Goal: Task Accomplishment & Management: Complete application form

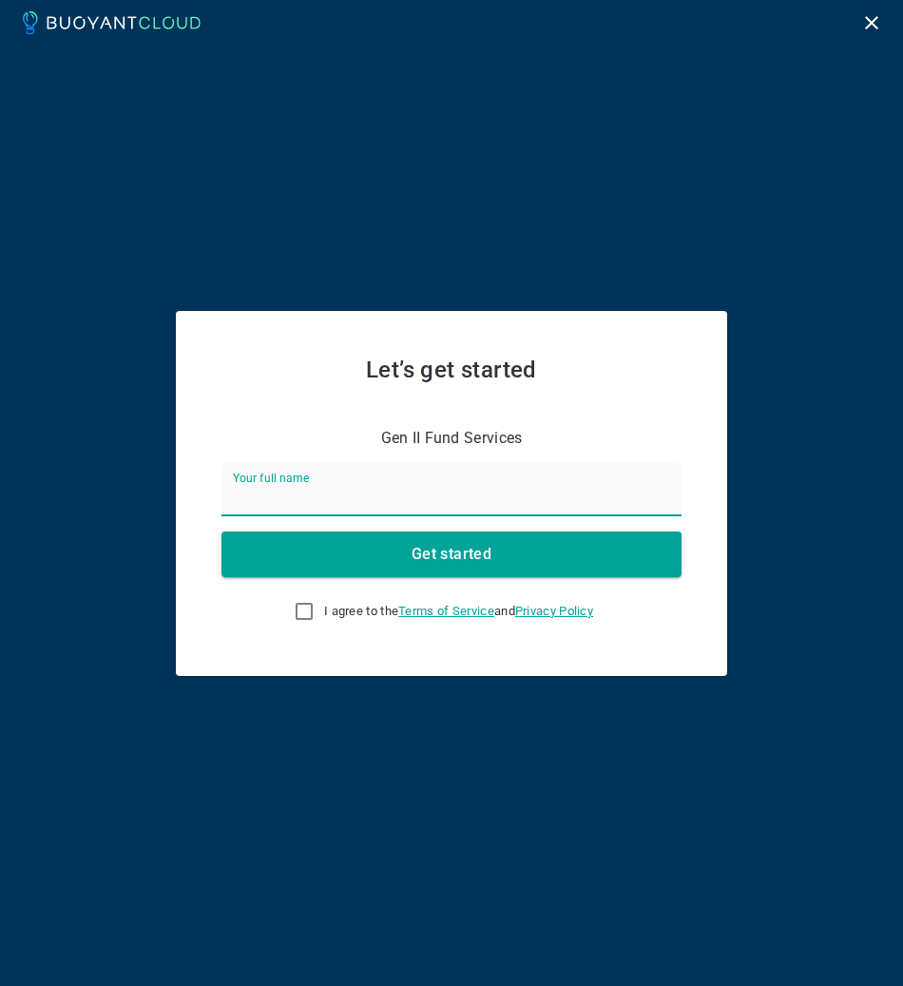
click at [298, 498] on input "Your full name" at bounding box center [452, 489] width 460 height 53
type input "Andres Triana"
click at [295, 612] on input "I agree to the Terms of Service and Privacy Policy" at bounding box center [304, 611] width 23 height 23
checkbox input "true"
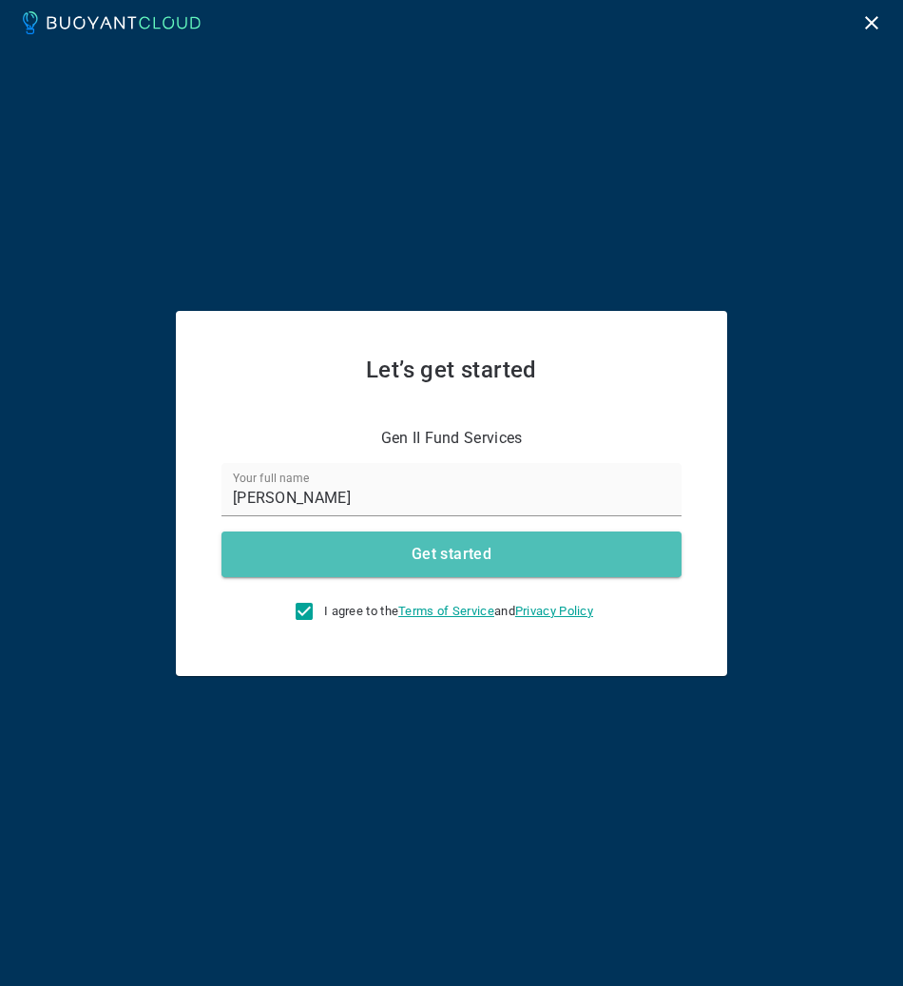
click at [438, 558] on h4 "Get started" at bounding box center [452, 554] width 80 height 19
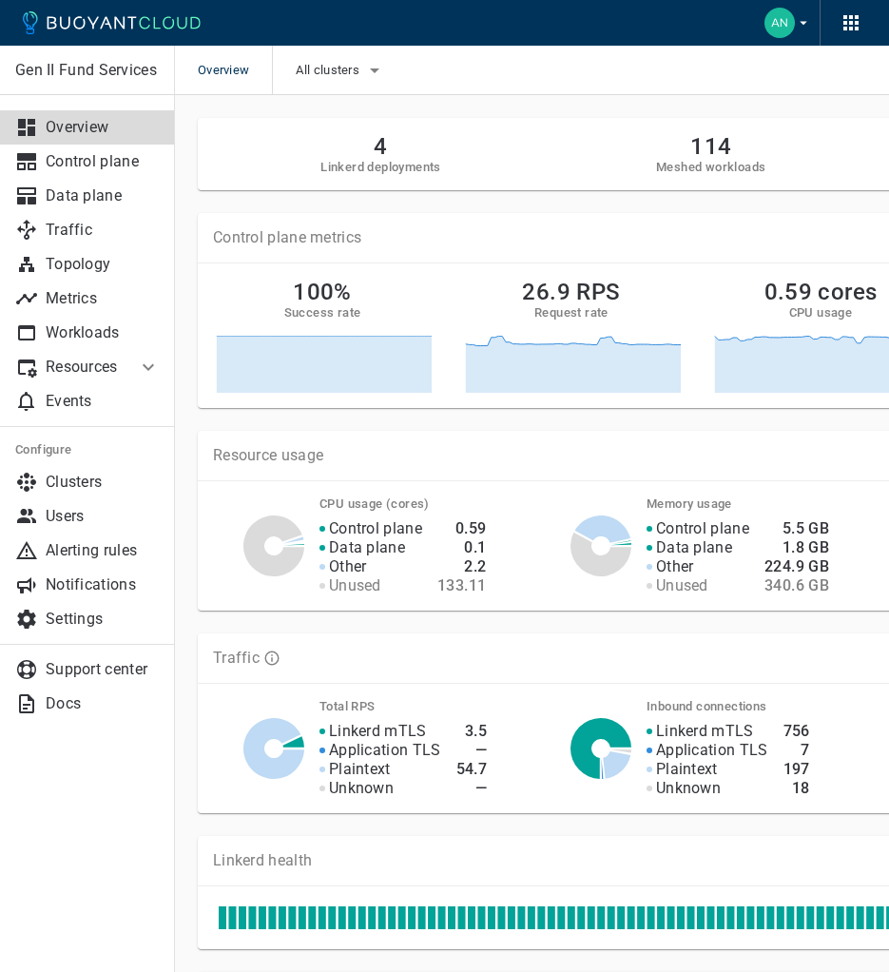
click at [146, 367] on icon at bounding box center [148, 367] width 11 height 7
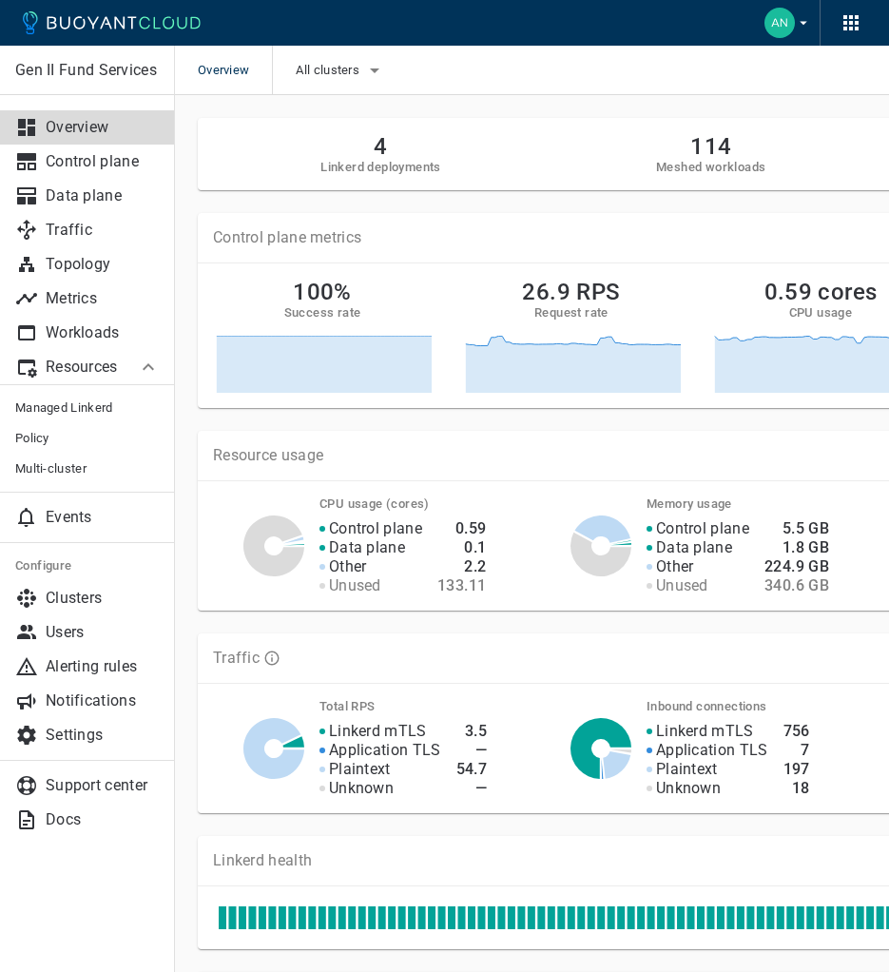
click at [146, 367] on icon at bounding box center [148, 366] width 11 height 7
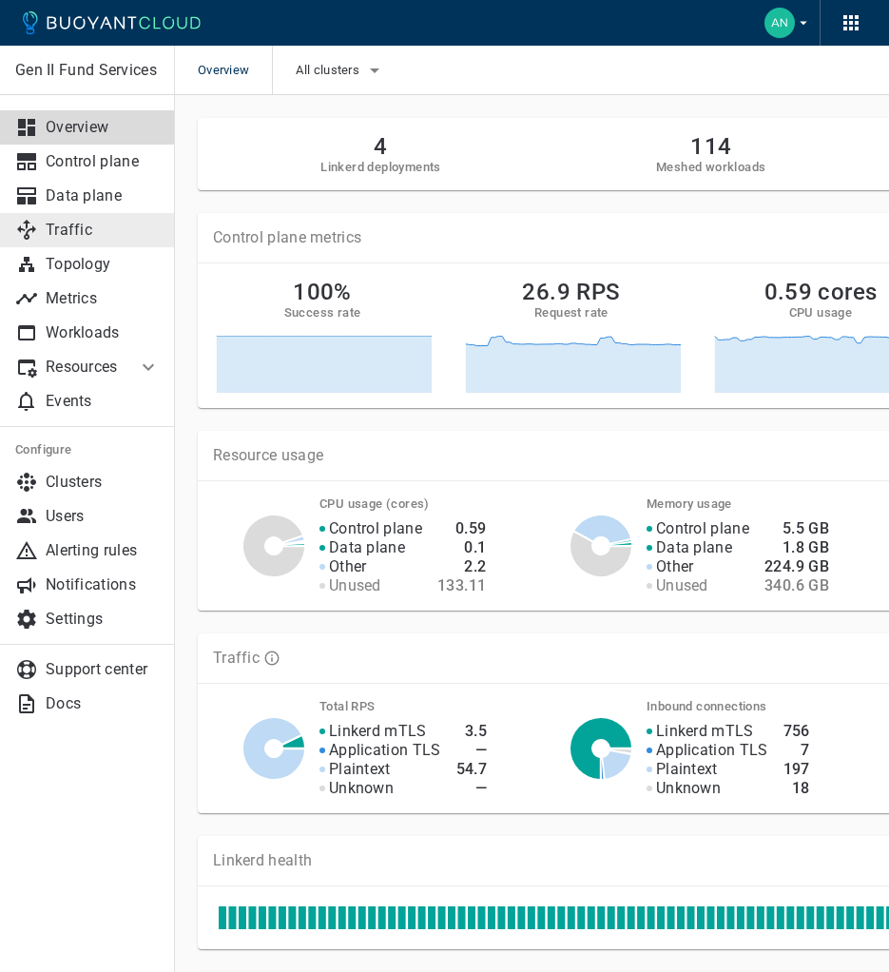
click at [72, 232] on p "Traffic" at bounding box center [103, 230] width 114 height 19
